Goal: Navigation & Orientation: Find specific page/section

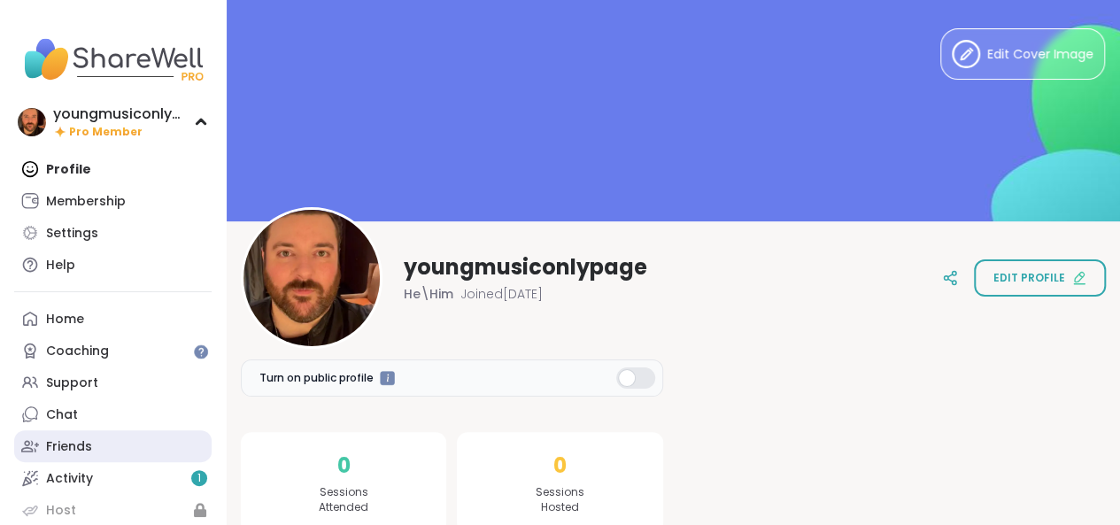
click at [85, 444] on div "Friends" at bounding box center [69, 447] width 46 height 18
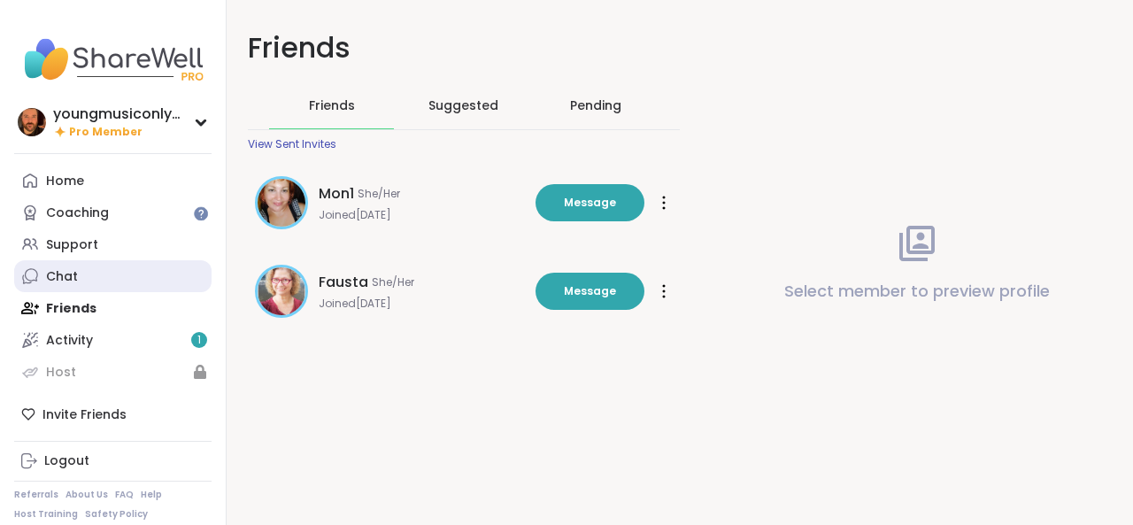
click at [73, 271] on div "Chat" at bounding box center [62, 277] width 32 height 18
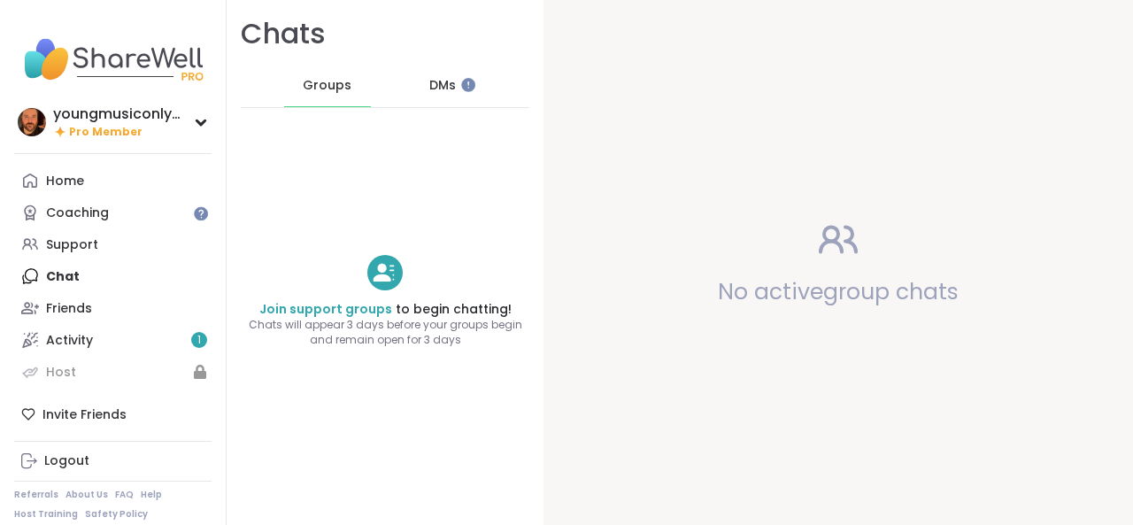
click at [406, 86] on div "DMs" at bounding box center [443, 86] width 87 height 42
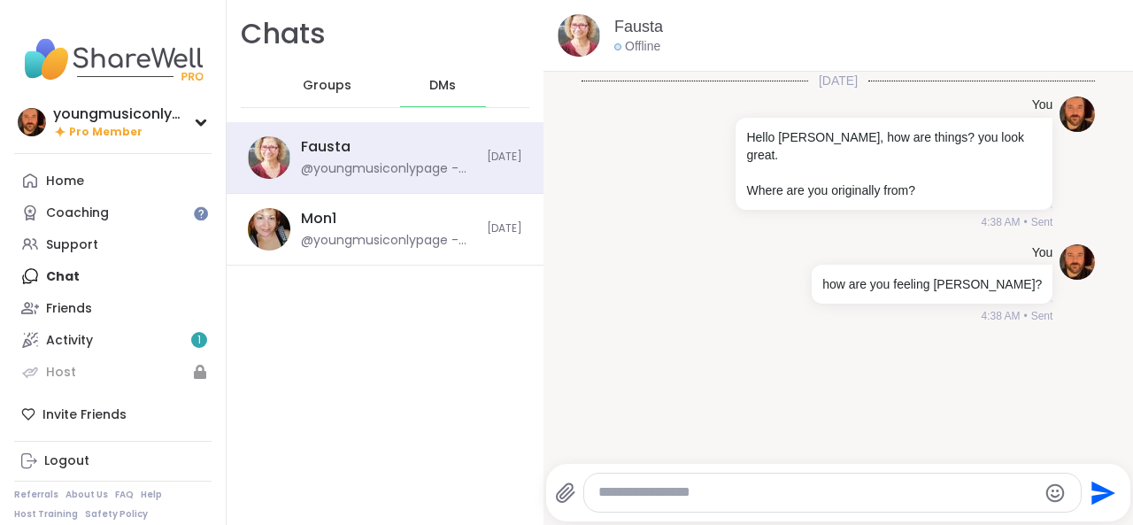
click at [475, 97] on div "DMs" at bounding box center [443, 86] width 87 height 42
click at [80, 178] on div "Home" at bounding box center [65, 182] width 38 height 18
